Goal: Information Seeking & Learning: Learn about a topic

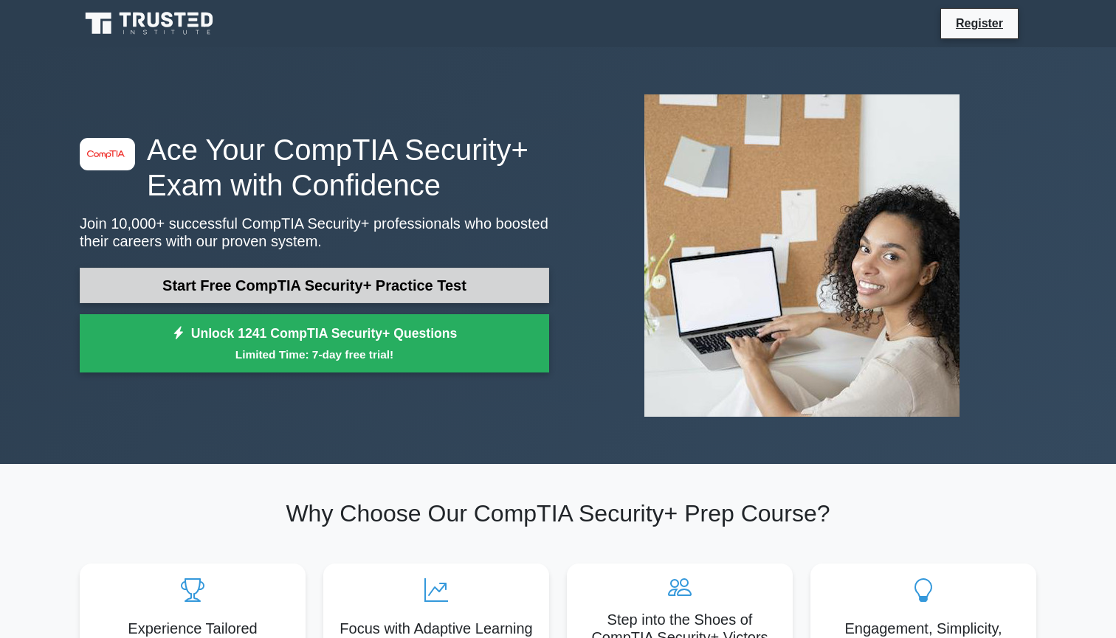
click at [438, 295] on link "Start Free CompTIA Security+ Practice Test" at bounding box center [314, 285] width 469 height 35
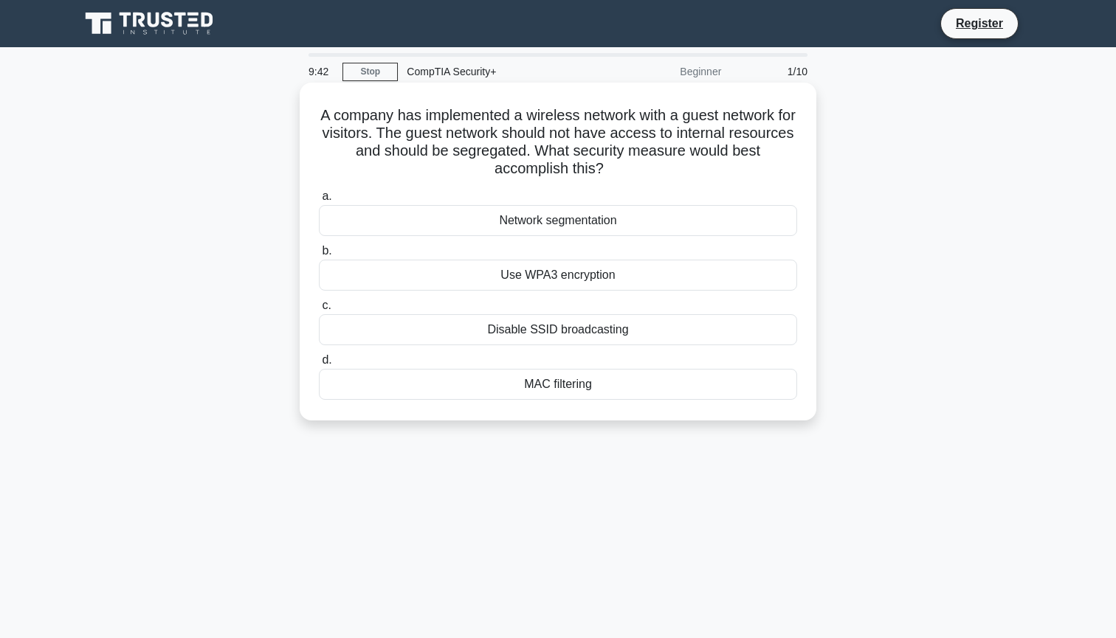
click at [445, 221] on div "Network segmentation" at bounding box center [558, 220] width 478 height 31
click at [319, 201] on input "a. Network segmentation" at bounding box center [319, 197] width 0 height 10
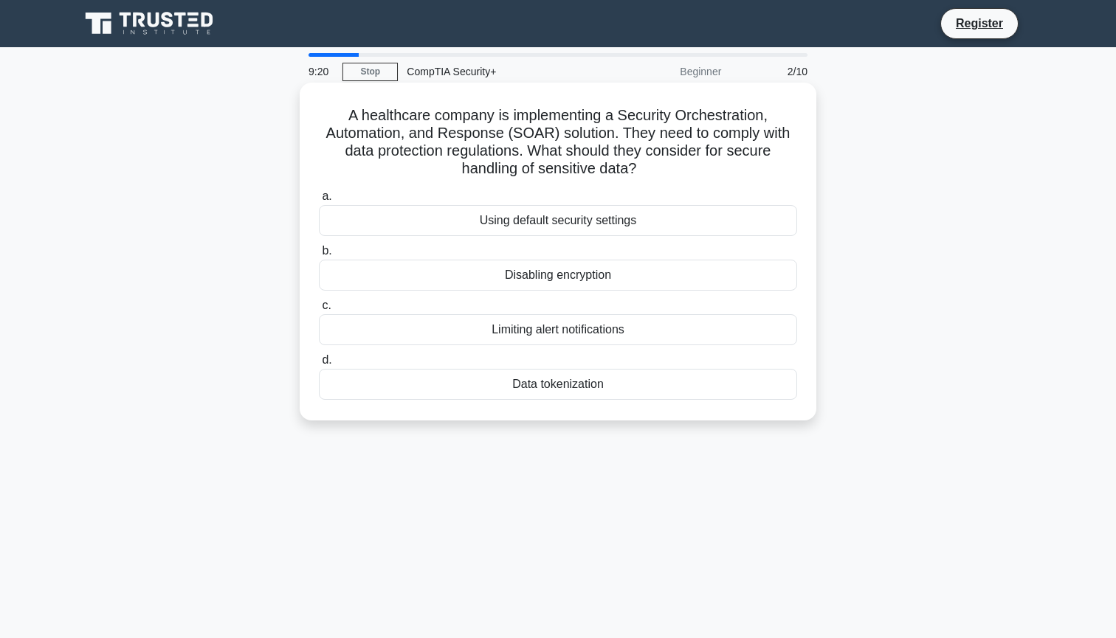
click at [474, 385] on div "Data tokenization" at bounding box center [558, 384] width 478 height 31
click at [319, 365] on input "d. Data tokenization" at bounding box center [319, 361] width 0 height 10
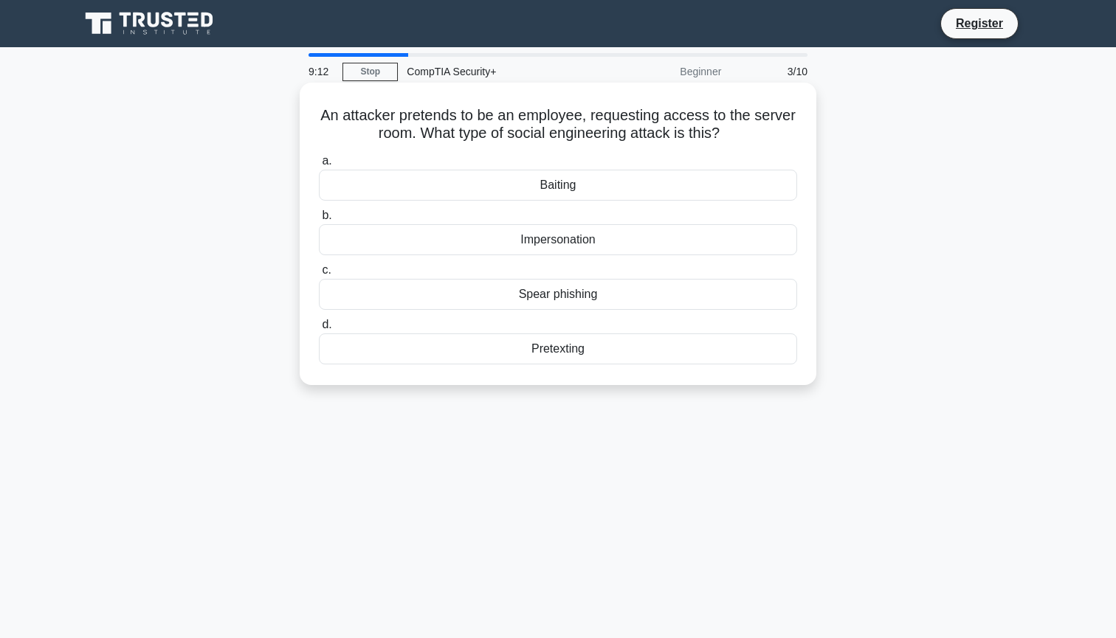
click at [486, 252] on div "Impersonation" at bounding box center [558, 239] width 478 height 31
click at [319, 221] on input "b. Impersonation" at bounding box center [319, 216] width 0 height 10
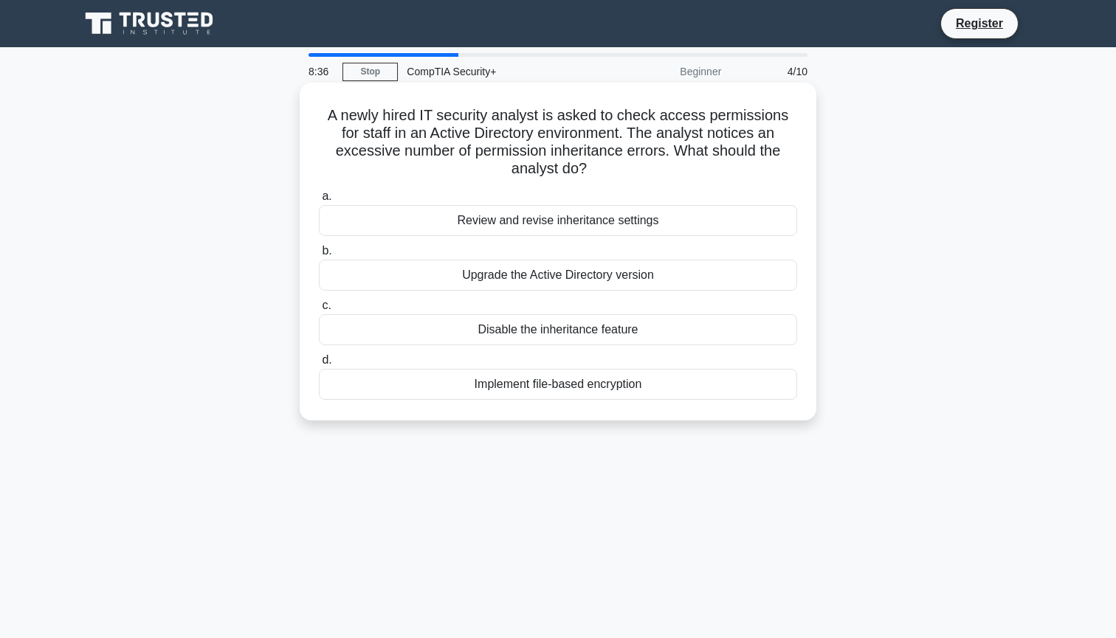
click at [515, 314] on div "Disable the inheritance feature" at bounding box center [558, 329] width 478 height 31
click at [319, 311] on input "c. Disable the inheritance feature" at bounding box center [319, 306] width 0 height 10
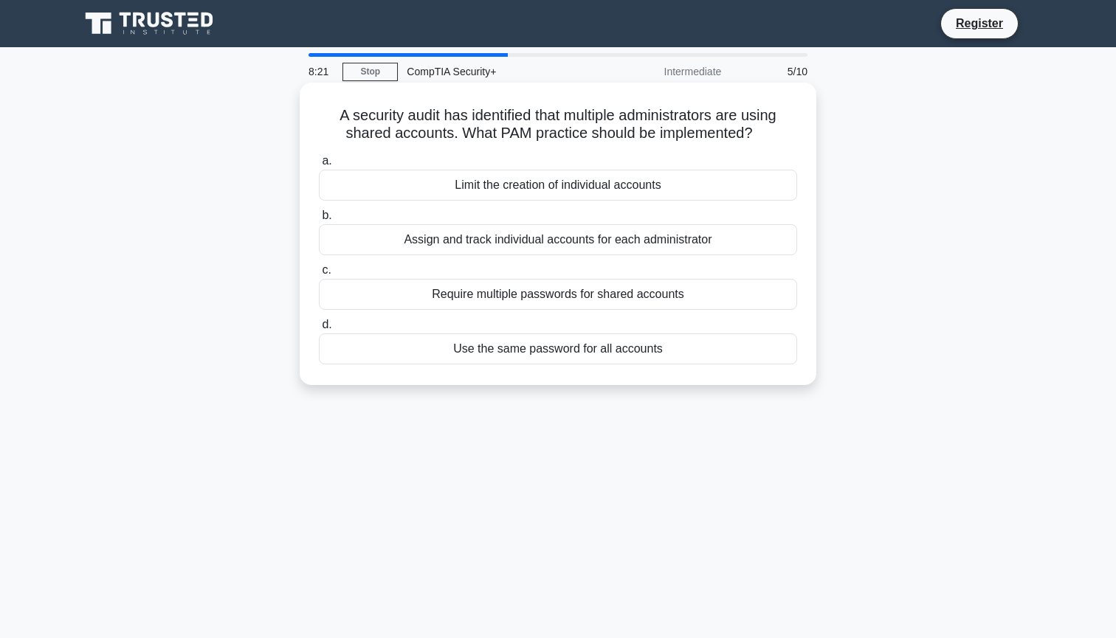
click at [508, 245] on div "Assign and track individual accounts for each administrator" at bounding box center [558, 239] width 478 height 31
click at [319, 221] on input "b. Assign and track individual accounts for each administrator" at bounding box center [319, 216] width 0 height 10
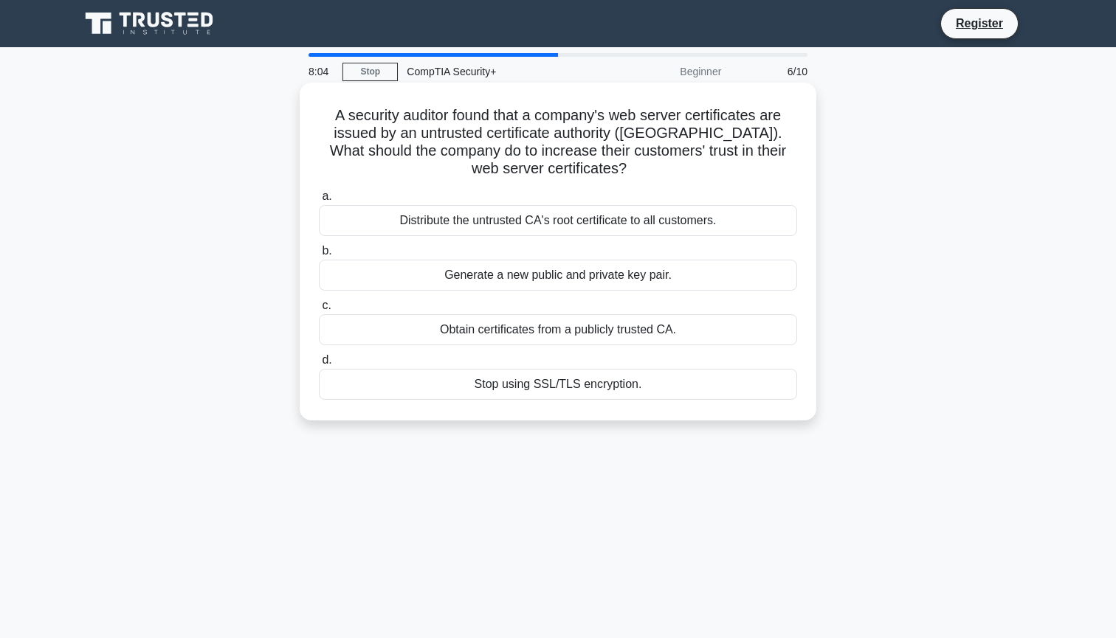
click at [507, 334] on div "Obtain certificates from a publicly trusted CA." at bounding box center [558, 329] width 478 height 31
click at [319, 311] on input "c. Obtain certificates from a publicly trusted CA." at bounding box center [319, 306] width 0 height 10
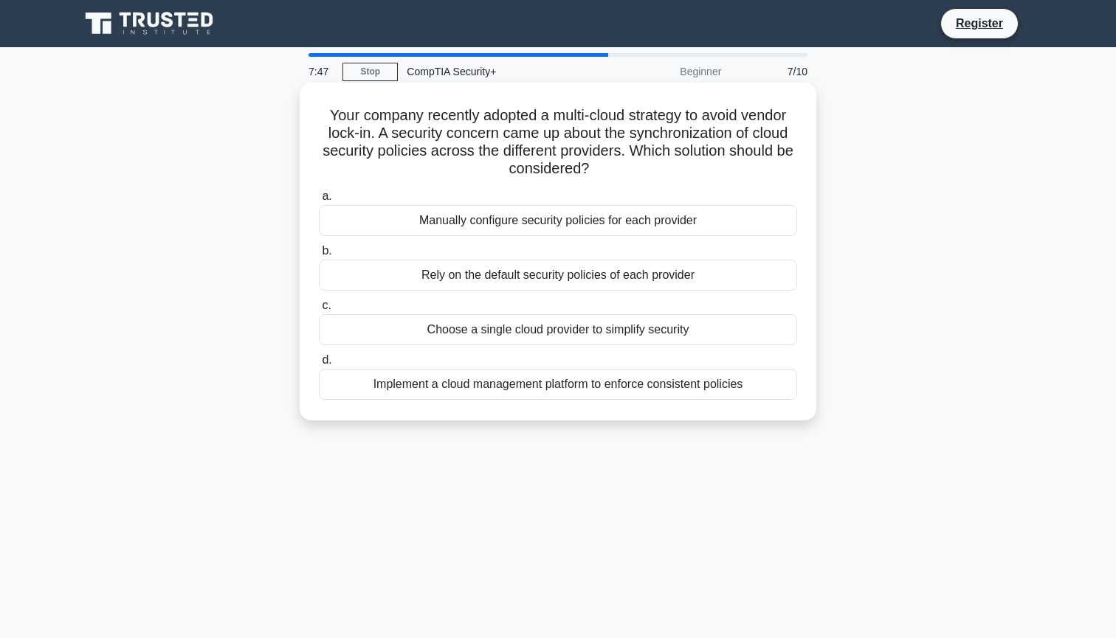
click at [497, 385] on div "Implement a cloud management platform to enforce consistent policies" at bounding box center [558, 384] width 478 height 31
click at [319, 365] on input "d. Implement a cloud management platform to enforce consistent policies" at bounding box center [319, 361] width 0 height 10
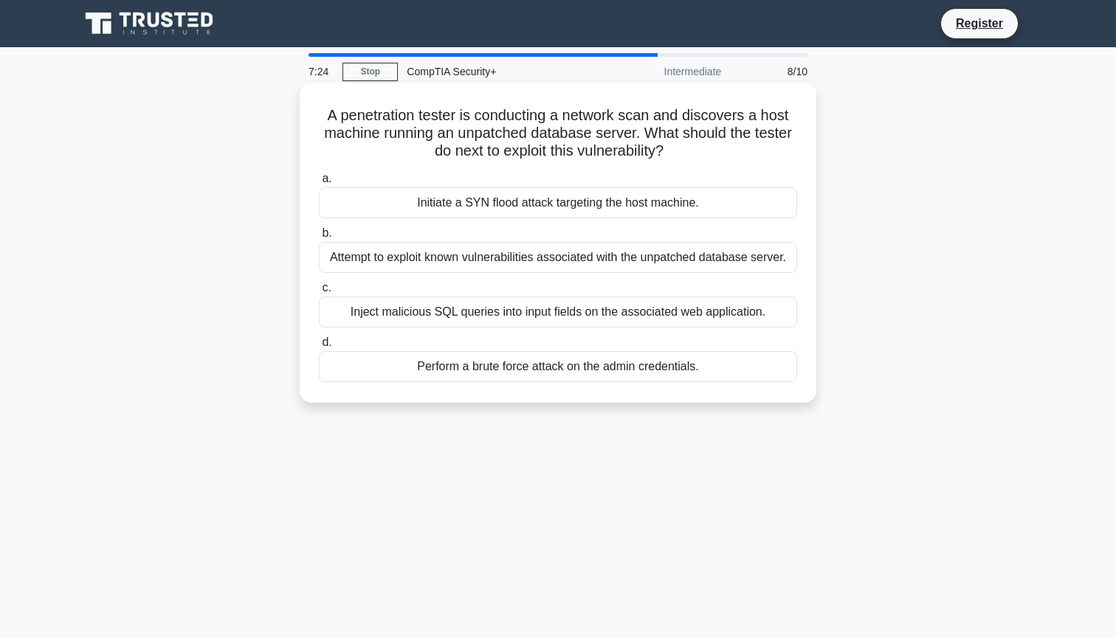
click at [531, 260] on div "Attempt to exploit known vulnerabilities associated with the unpatched database…" at bounding box center [558, 257] width 478 height 31
click at [319, 238] on input "b. Attempt to exploit known vulnerabilities associated with the unpatched datab…" at bounding box center [319, 234] width 0 height 10
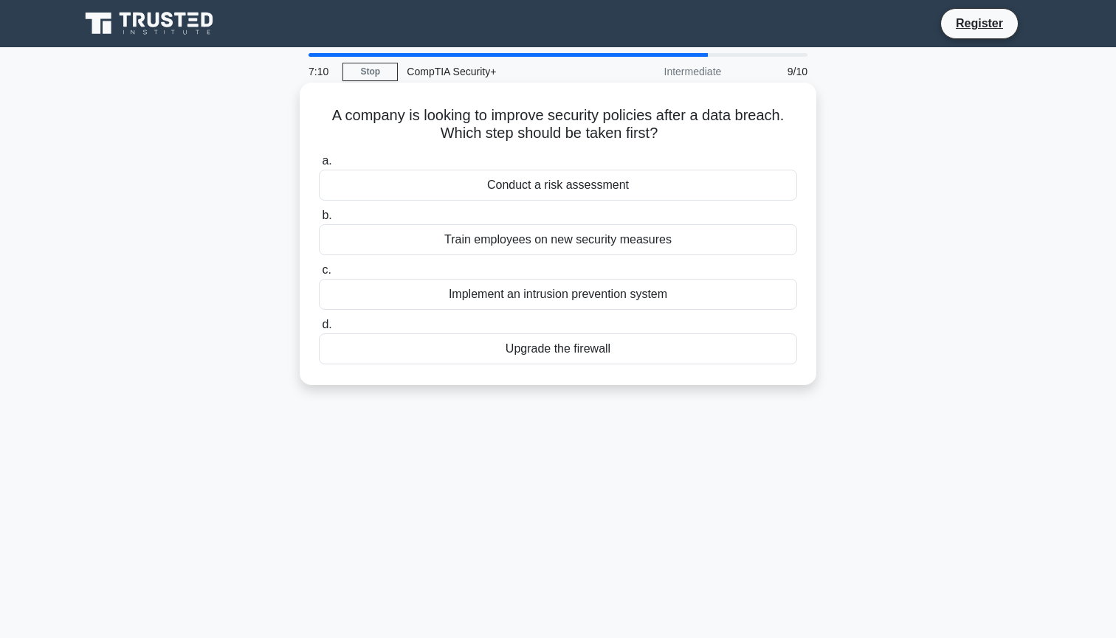
click at [565, 190] on div "Conduct a risk assessment" at bounding box center [558, 185] width 478 height 31
click at [319, 166] on input "a. Conduct a risk assessment" at bounding box center [319, 161] width 0 height 10
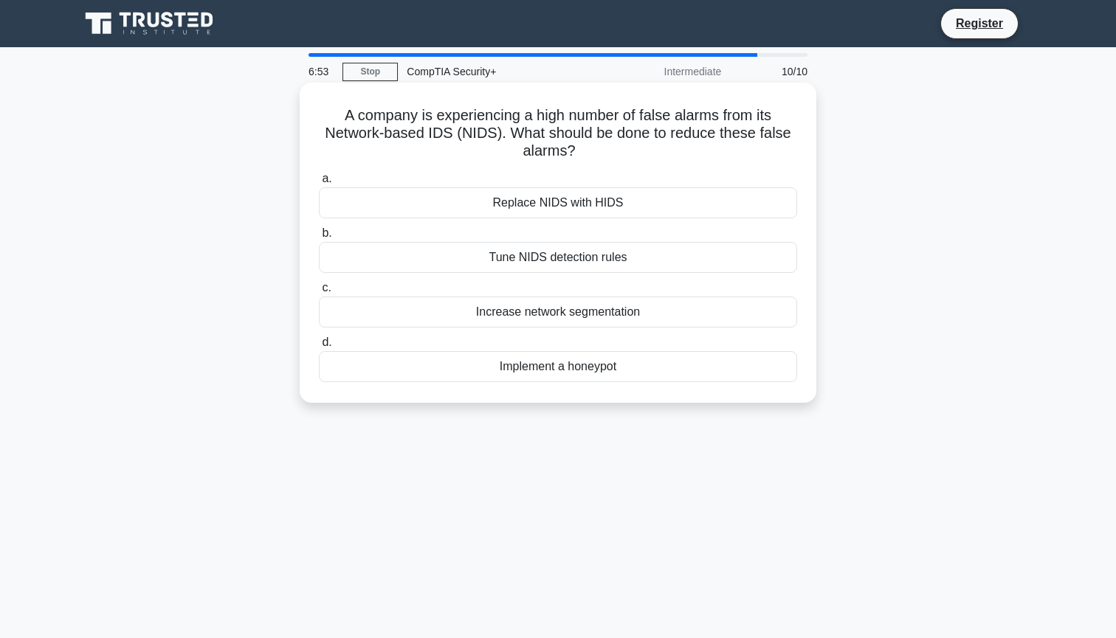
click at [566, 259] on div "Tune NIDS detection rules" at bounding box center [558, 257] width 478 height 31
click at [319, 238] on input "b. Tune NIDS detection rules" at bounding box center [319, 234] width 0 height 10
